Goal: Transaction & Acquisition: Purchase product/service

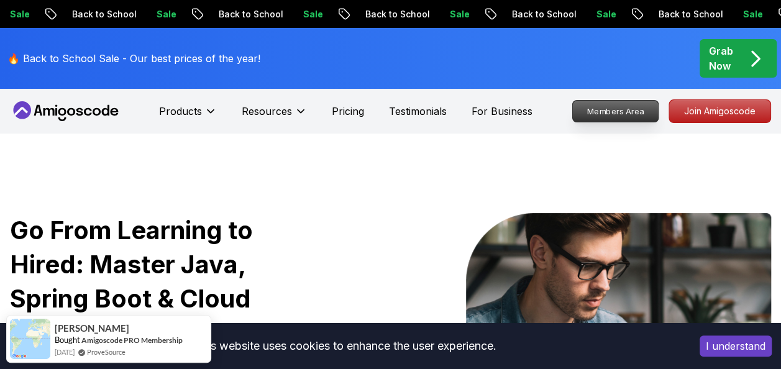
click at [585, 111] on p "Members Area" at bounding box center [616, 111] width 86 height 21
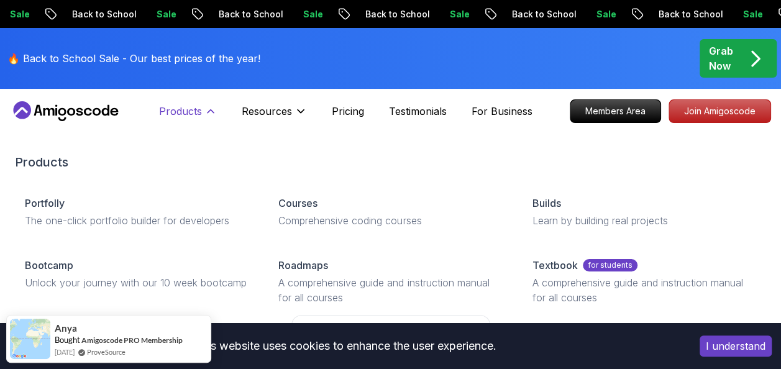
click at [207, 111] on icon at bounding box center [210, 111] width 12 height 12
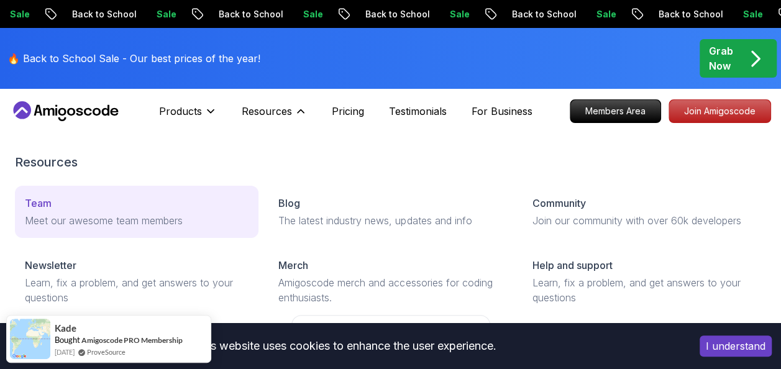
click at [164, 216] on p "Meet our awesome team members" at bounding box center [137, 220] width 224 height 15
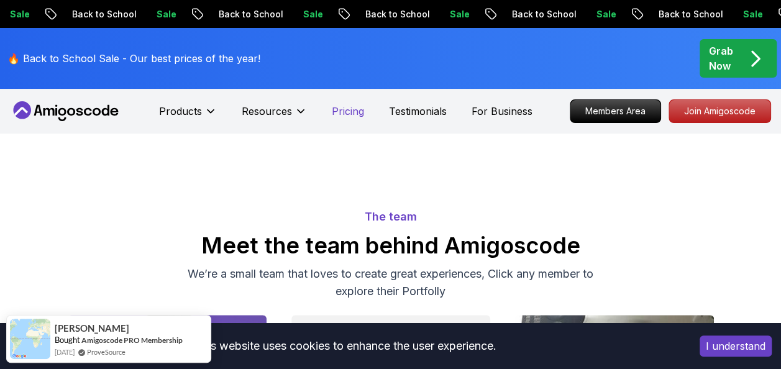
click at [353, 114] on p "Pricing" at bounding box center [348, 111] width 32 height 15
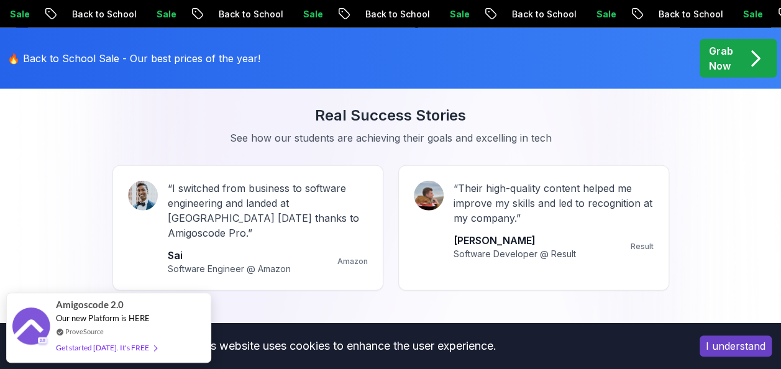
scroll to position [1615, 0]
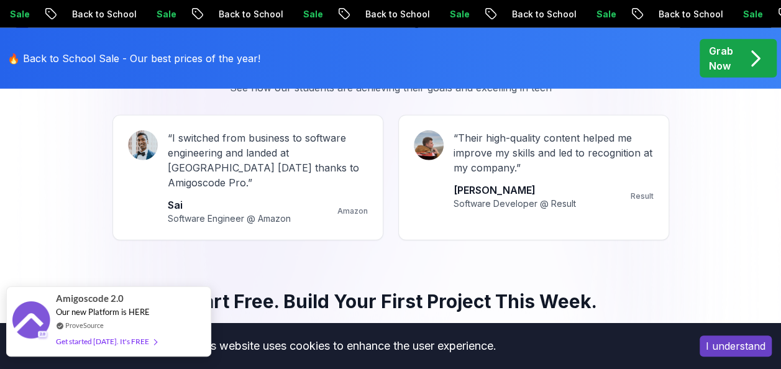
click at [112, 307] on div "Our new Platform is HERE" at bounding box center [106, 312] width 101 height 11
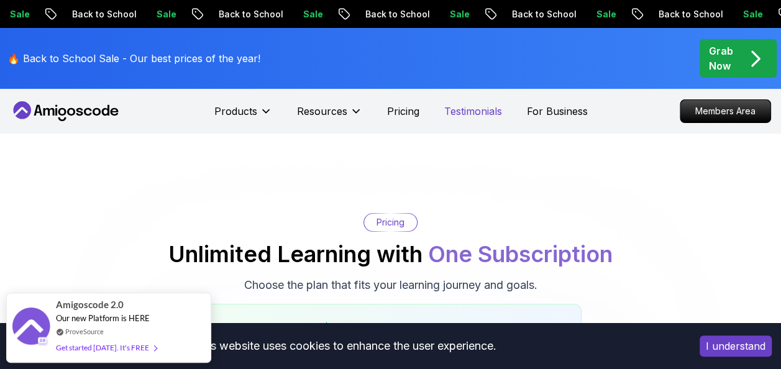
click at [471, 113] on p "Testimonials" at bounding box center [473, 111] width 58 height 15
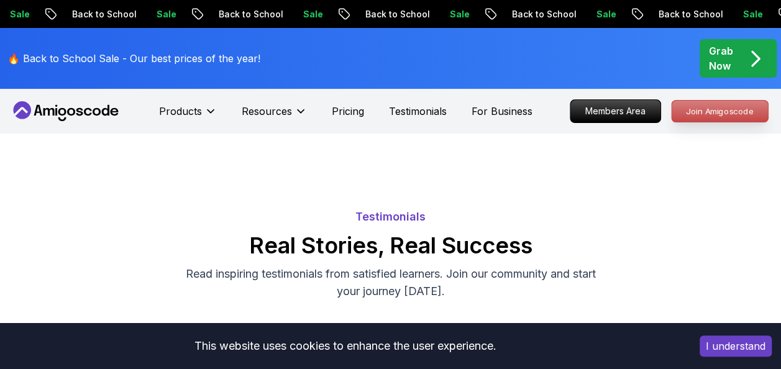
click at [714, 119] on p "Join Amigoscode" at bounding box center [719, 111] width 96 height 21
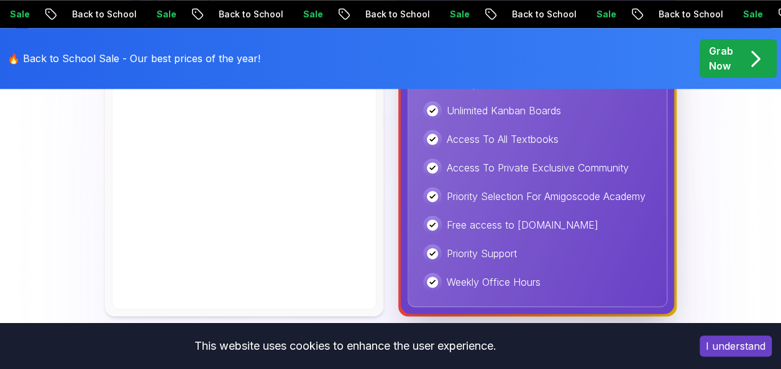
scroll to position [745, 0]
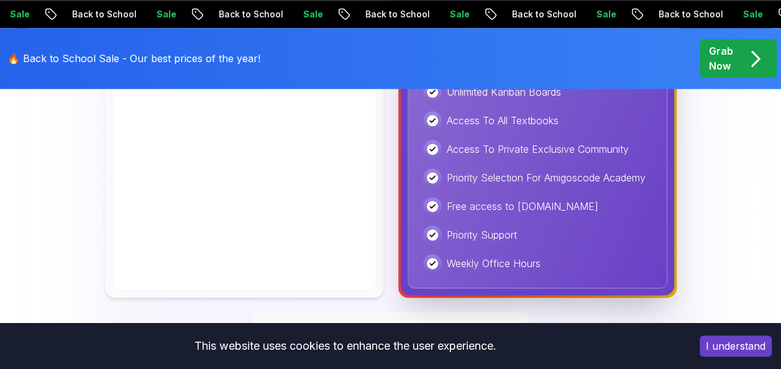
click at [757, 57] on icon "pre-order" at bounding box center [755, 59] width 7 height 14
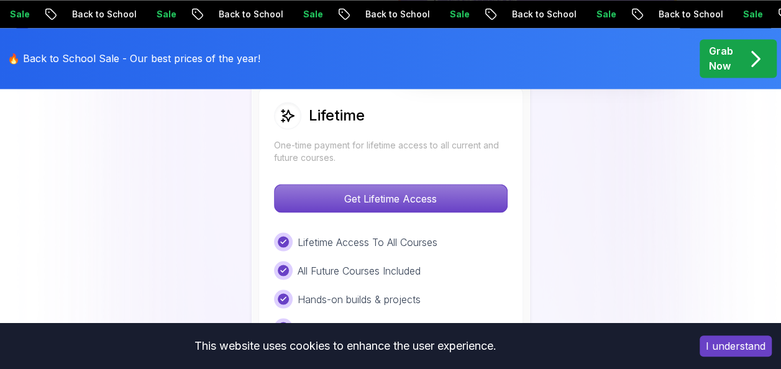
scroll to position [1056, 0]
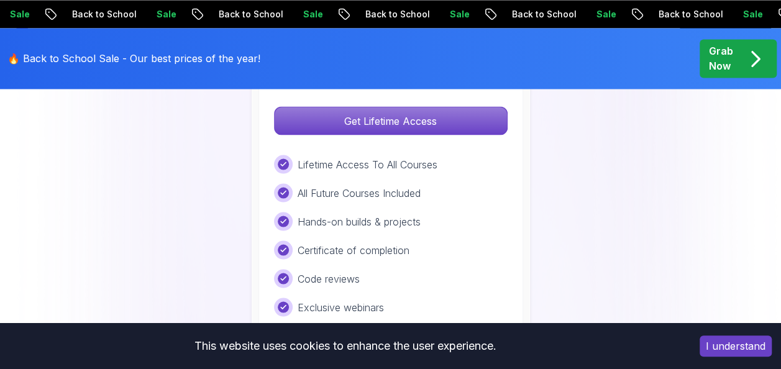
click at [78, 58] on p "🔥 Back to School Sale - Our best prices of the year!" at bounding box center [133, 58] width 253 height 15
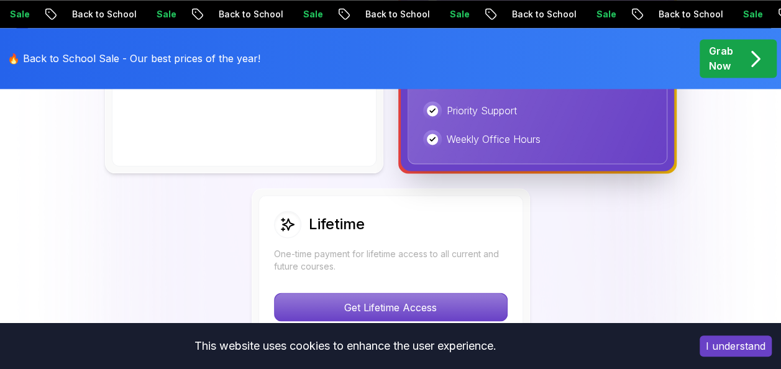
scroll to position [932, 0]
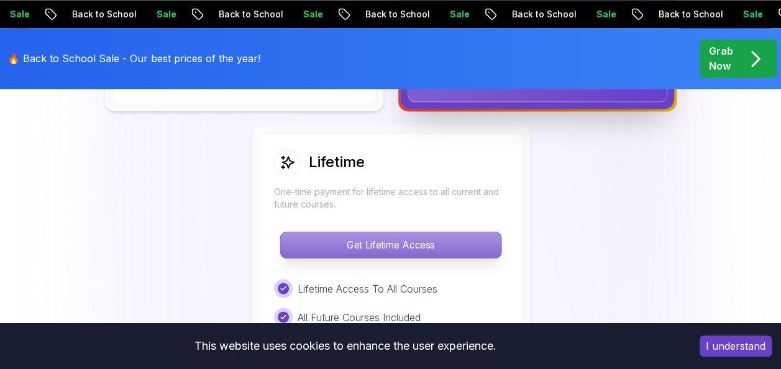
click at [437, 242] on p "Get Lifetime Access" at bounding box center [390, 245] width 221 height 26
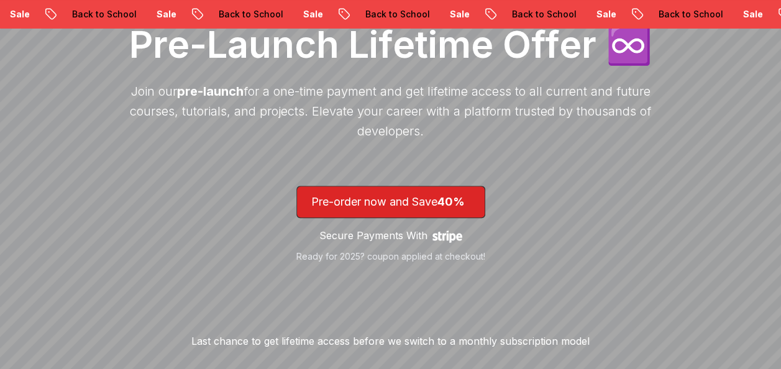
scroll to position [311, 0]
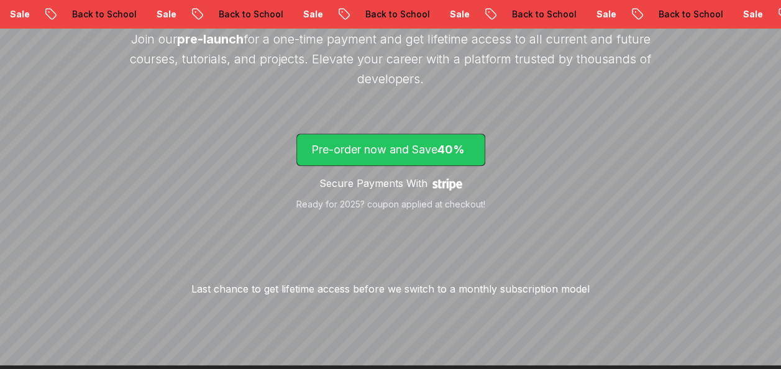
click at [429, 164] on span "lifetime-access" at bounding box center [391, 149] width 188 height 31
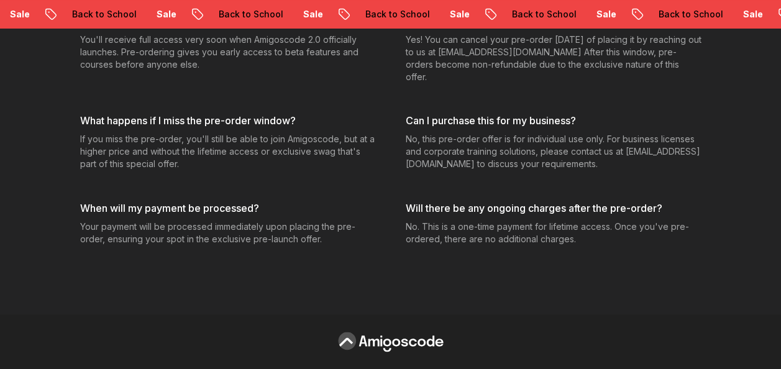
scroll to position [3696, 0]
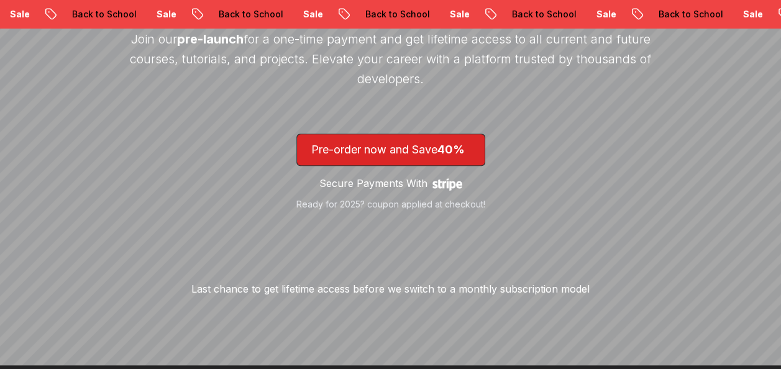
scroll to position [62, 0]
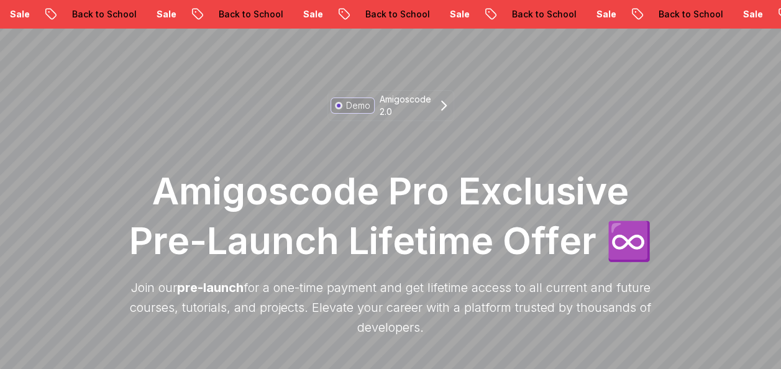
click at [501, 14] on p "Back to School" at bounding box center [543, 14] width 84 height 12
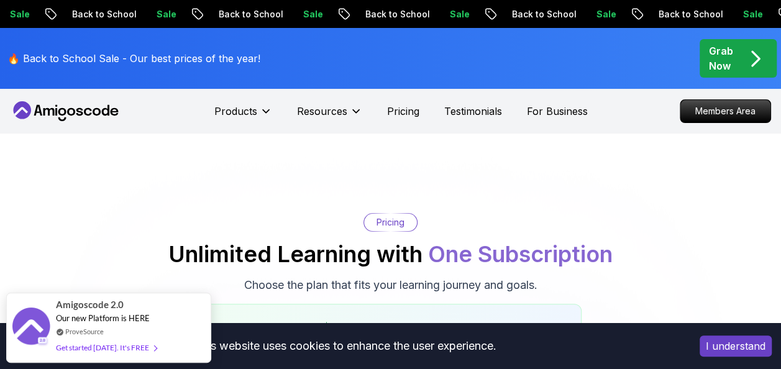
click at [106, 111] on icon at bounding box center [66, 111] width 112 height 20
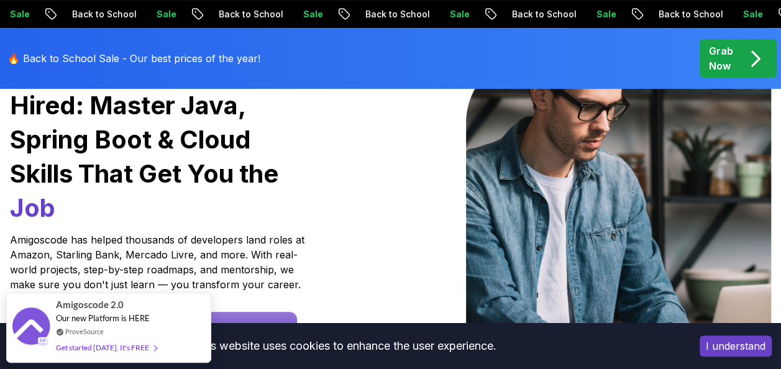
scroll to position [186, 0]
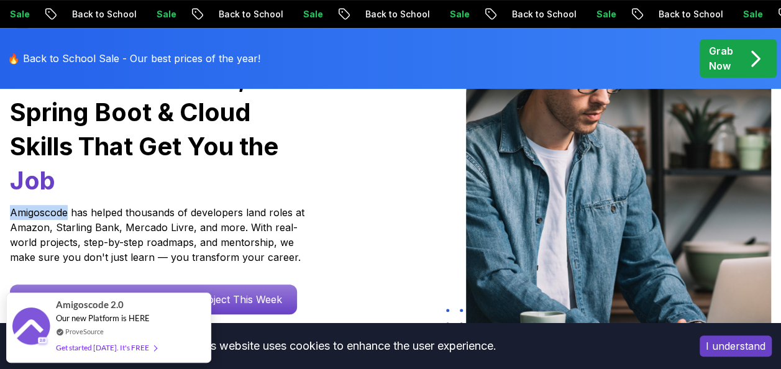
drag, startPoint x: 11, startPoint y: 211, endPoint x: 67, endPoint y: 211, distance: 55.9
click at [67, 211] on p "Amigoscode has helped thousands of developers land roles at Amazon, Starling Ba…" at bounding box center [159, 235] width 298 height 60
copy p "Amigoscode"
